Goal: Download file/media

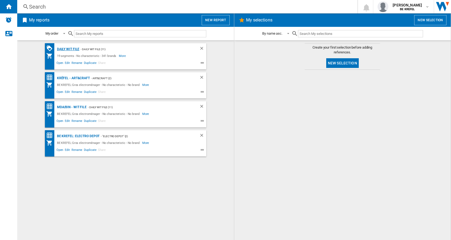
click at [69, 47] on div "Daily WIT file" at bounding box center [68, 49] width 24 height 7
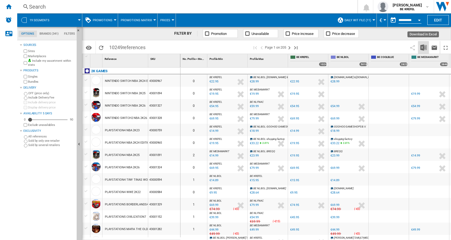
click at [425, 49] on img "Download in Excel" at bounding box center [423, 47] width 6 height 6
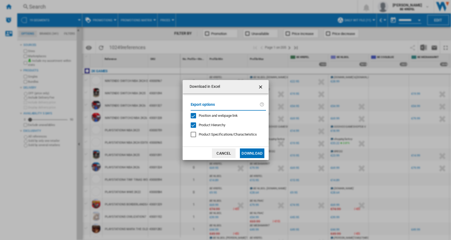
click at [255, 154] on button "Download" at bounding box center [252, 154] width 24 height 10
